Goal: Navigation & Orientation: Find specific page/section

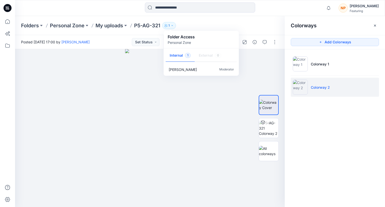
click at [173, 27] on icon "button" at bounding box center [172, 25] width 3 height 3
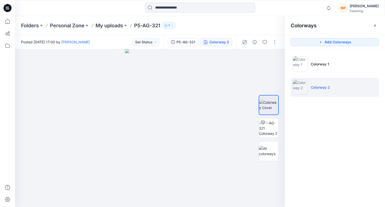
click at [173, 27] on icon "button" at bounding box center [172, 25] width 3 height 3
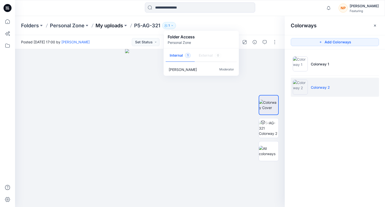
click at [107, 26] on p "My uploads" at bounding box center [110, 25] width 28 height 7
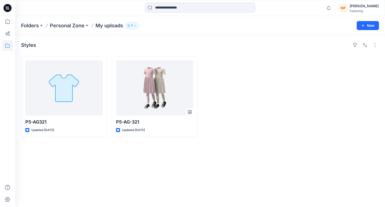
click at [139, 24] on button "1" at bounding box center [132, 25] width 14 height 7
click at [185, 71] on p "Moderator" at bounding box center [189, 69] width 15 height 5
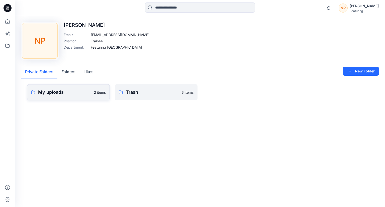
click at [68, 95] on p "My uploads" at bounding box center [64, 92] width 53 height 7
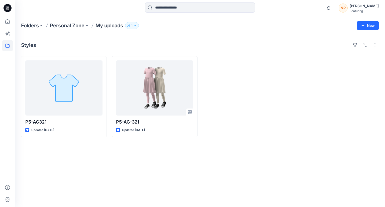
click at [122, 45] on div "Styles" at bounding box center [200, 45] width 358 height 8
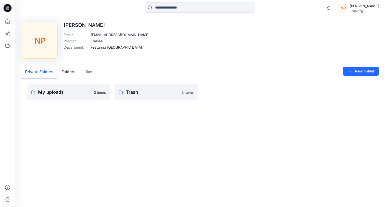
click at [187, 52] on div "Upload Image NP [PERSON_NAME] : [EMAIL_ADDRESS][DOMAIN_NAME] Position : Trainee…" at bounding box center [200, 41] width 358 height 38
click at [9, 24] on icon at bounding box center [7, 21] width 11 height 11
